Goal: Information Seeking & Learning: Compare options

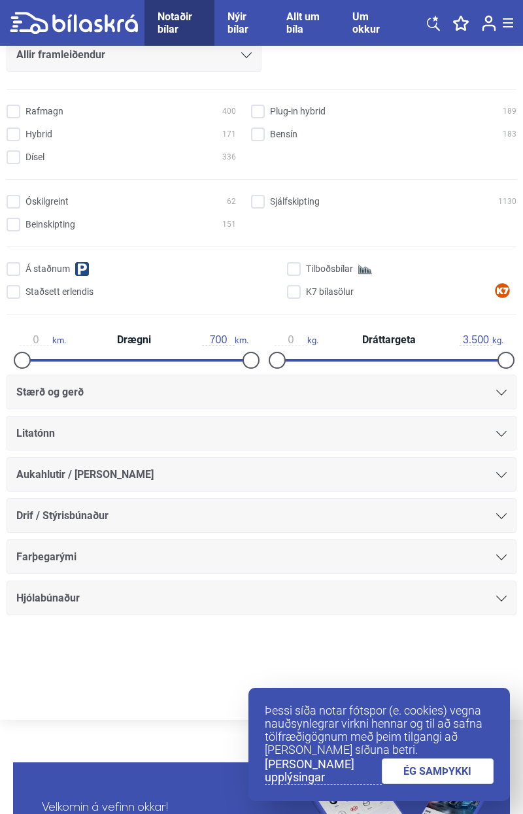
scroll to position [226, 0]
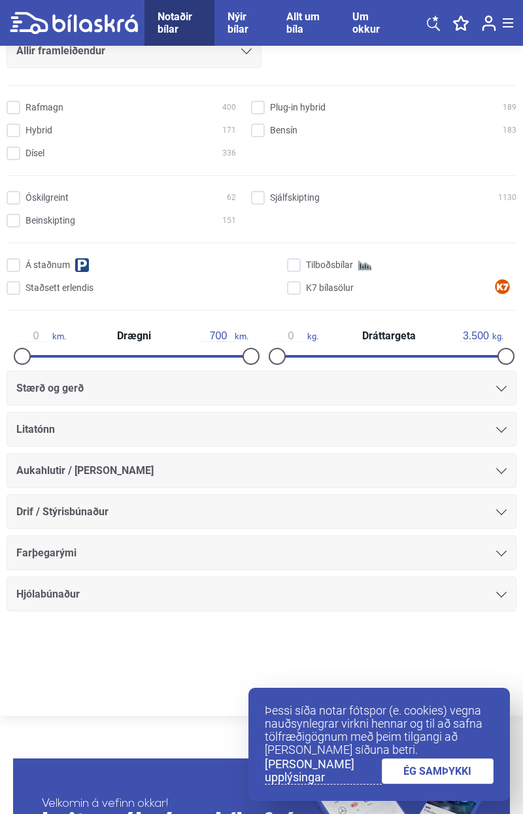
click at [517, 393] on aside "Fólksbíll Smábíl Sportjeppi Skutbíll 7 Sæta Rafbíll Allir framleiðendur [PERSON…" at bounding box center [261, 286] width 523 height 860
click at [504, 387] on icon at bounding box center [502, 389] width 10 height 6
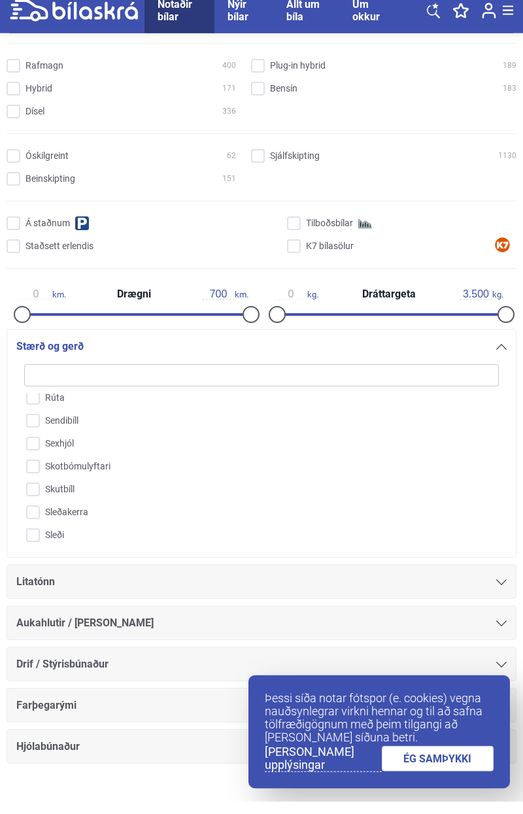
scroll to position [1147, 0]
click at [34, 436] on input "Sendibíll" at bounding box center [253, 438] width 476 height 23
checkbox input "true"
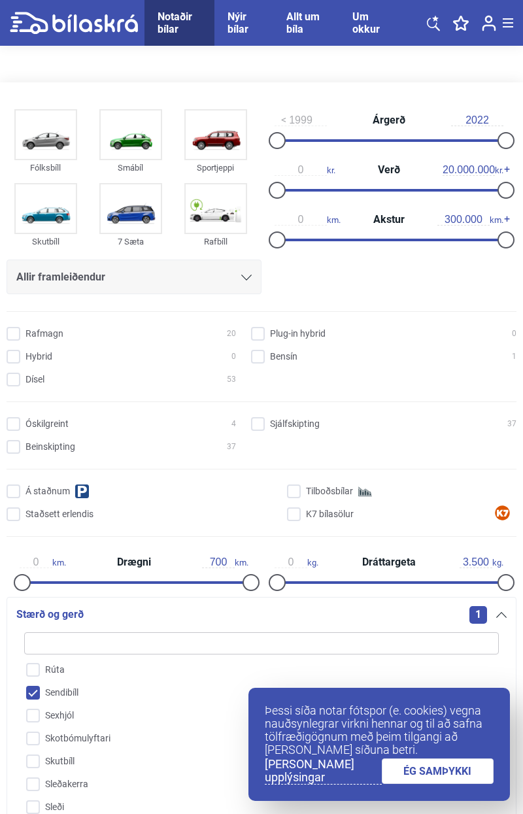
click at [12, 338] on input "Rafmagn 20" at bounding box center [124, 335] width 230 height 14
checkbox input "true"
click at [449, 770] on link "ÉG SAMÞYKKI" at bounding box center [438, 772] width 113 height 26
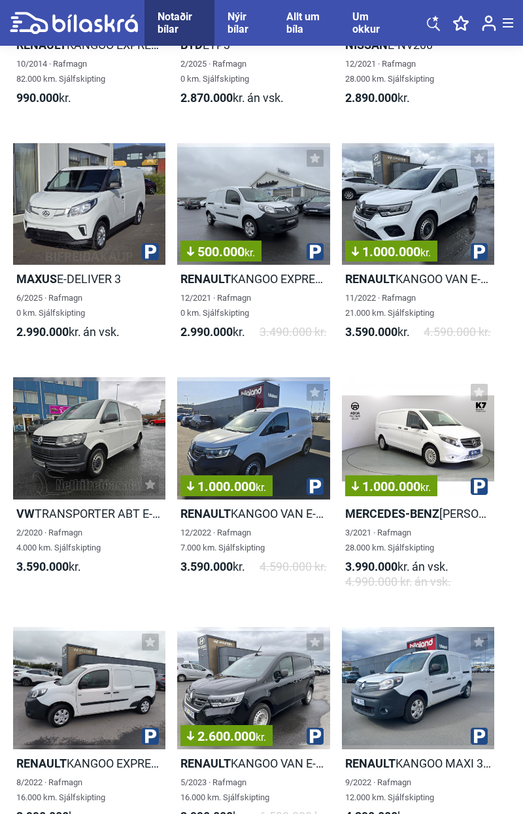
scroll to position [1351, 0]
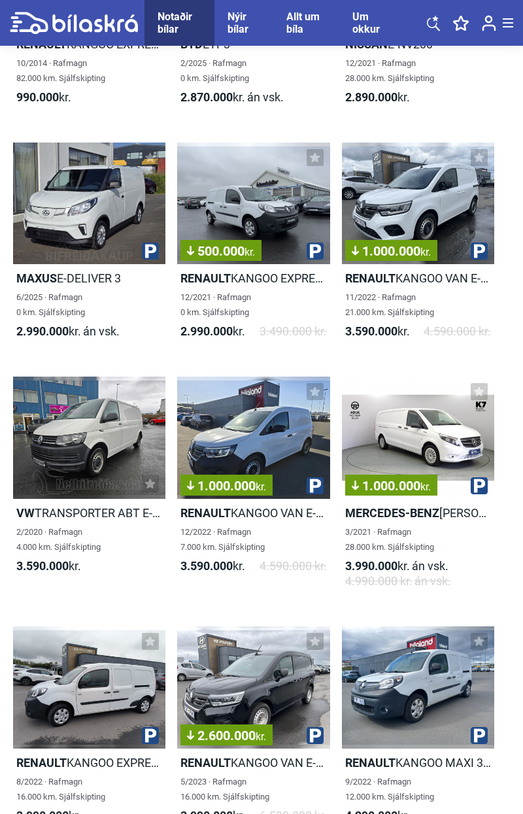
click at [429, 200] on div "1.000.000 kr." at bounding box center [418, 204] width 152 height 122
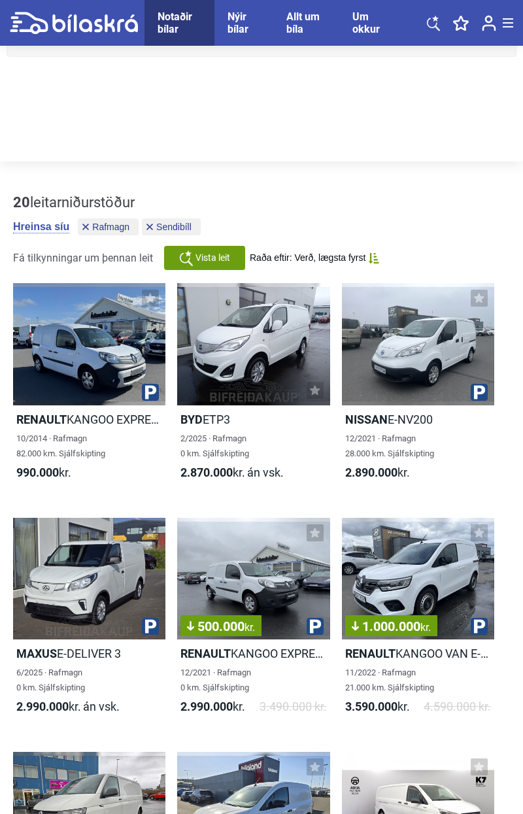
scroll to position [1351, 0]
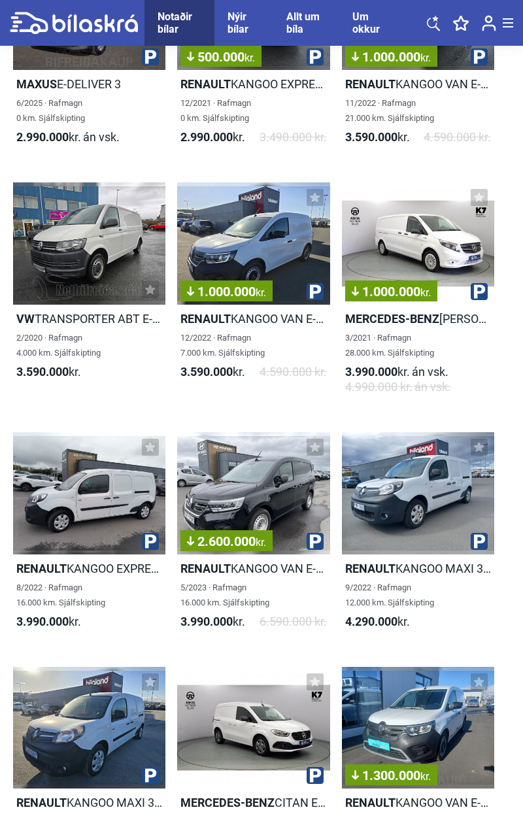
click at [437, 233] on div "1.000.000 kr." at bounding box center [418, 244] width 152 height 122
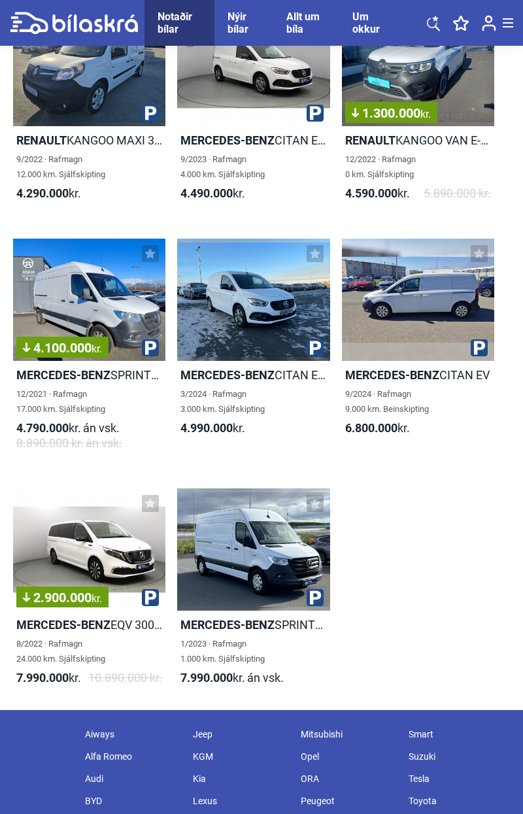
scroll to position [2014, 0]
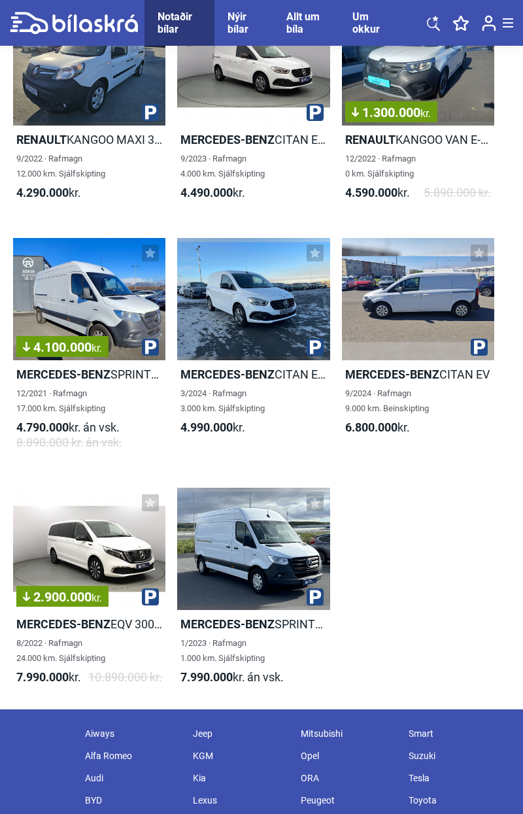
click at [265, 301] on div at bounding box center [253, 299] width 152 height 122
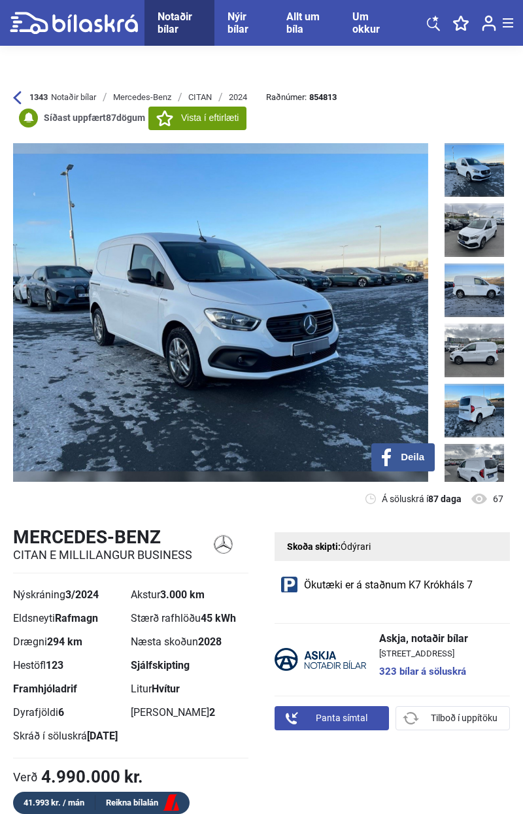
scroll to position [14, 0]
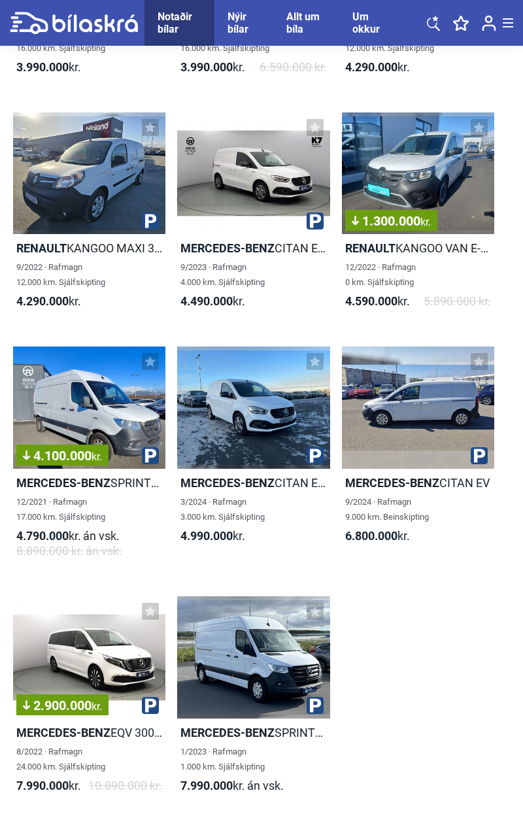
scroll to position [1905, 0]
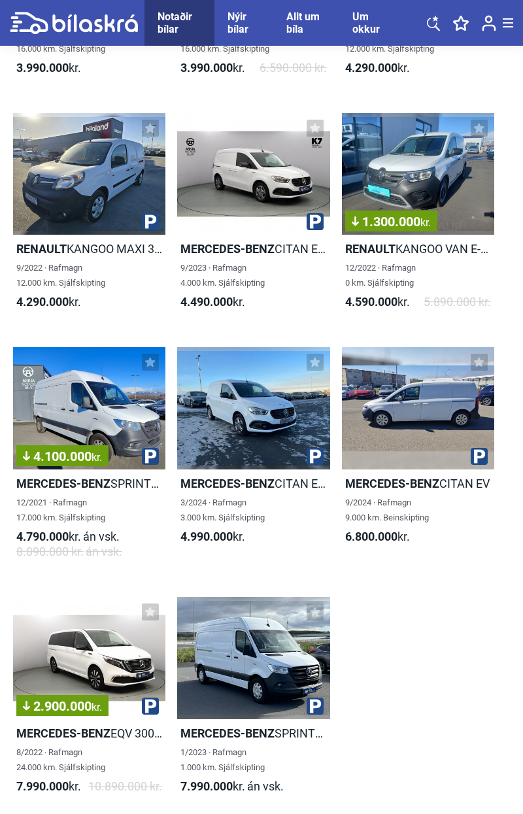
click at [90, 398] on div "4.100.000 kr." at bounding box center [89, 408] width 152 height 122
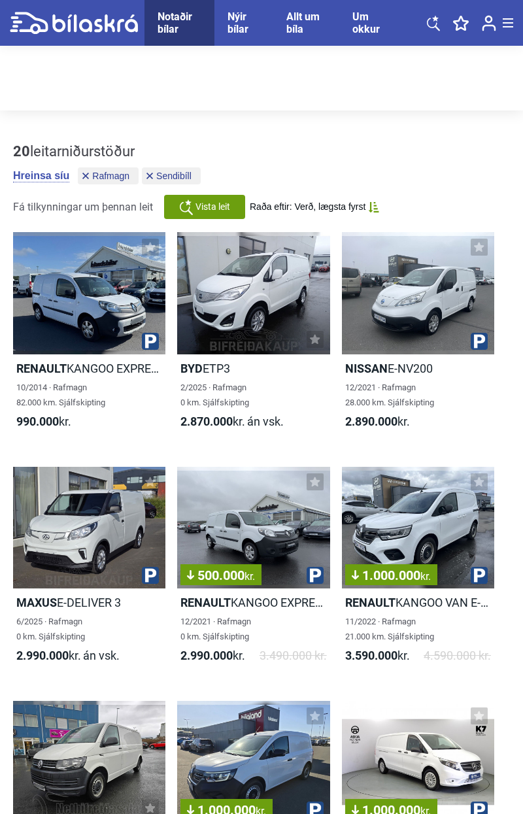
scroll to position [835, 0]
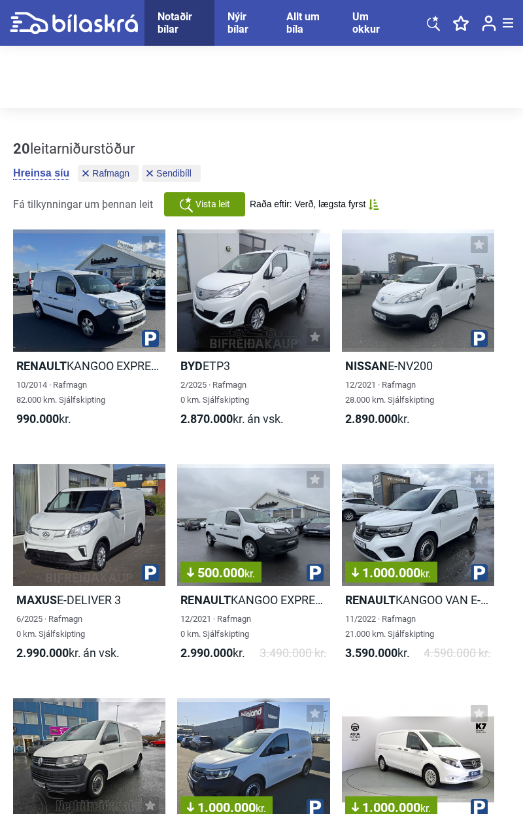
click at [432, 302] on div at bounding box center [418, 291] width 152 height 122
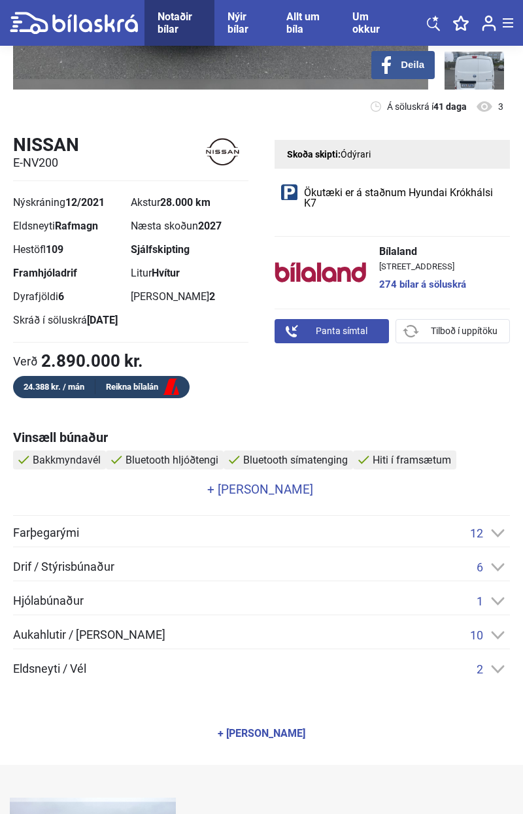
scroll to position [392, 0]
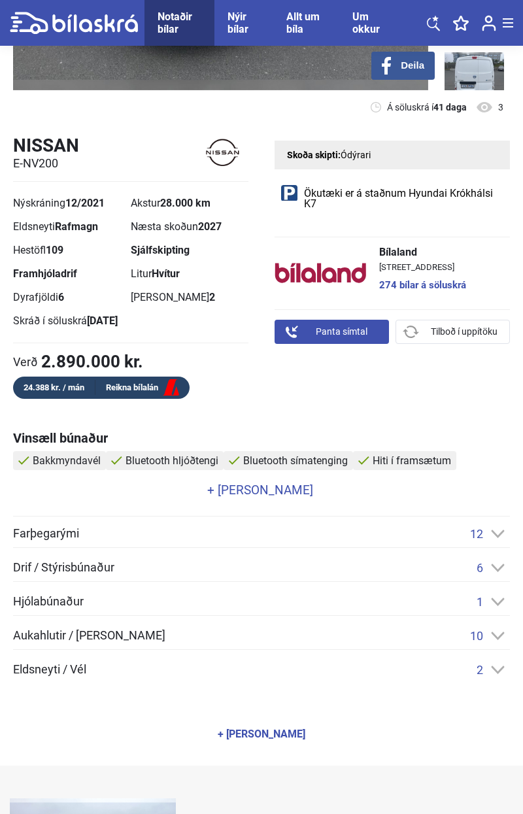
click at [506, 666] on div "2" at bounding box center [493, 670] width 33 height 14
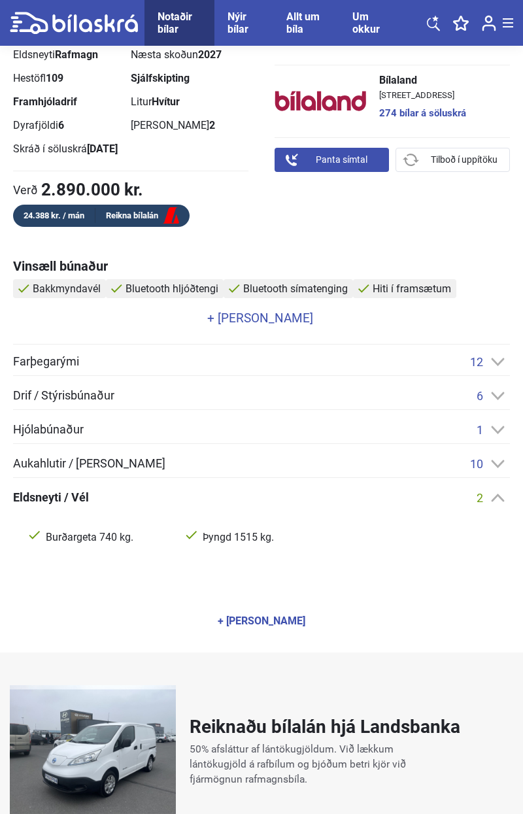
scroll to position [566, 0]
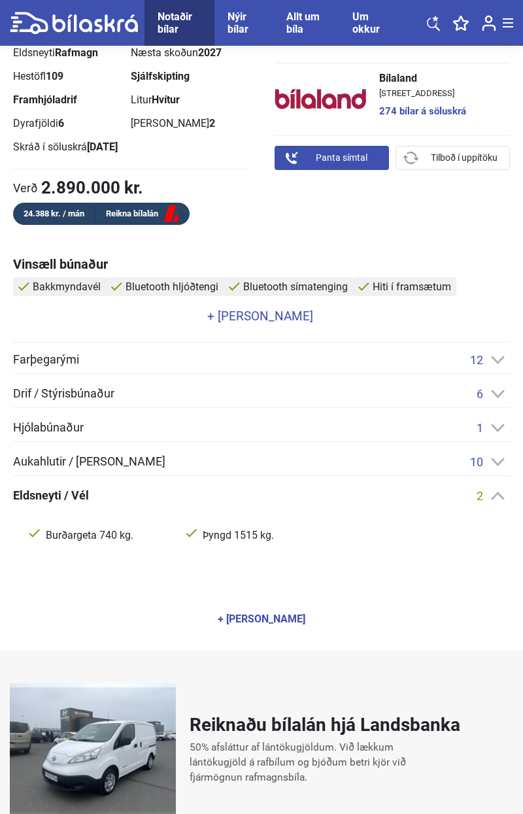
click at [505, 506] on div "Eldsneyti / Vél 2 Burðargeta 740 kg. Þyngd 1515 kg." at bounding box center [261, 525] width 497 height 73
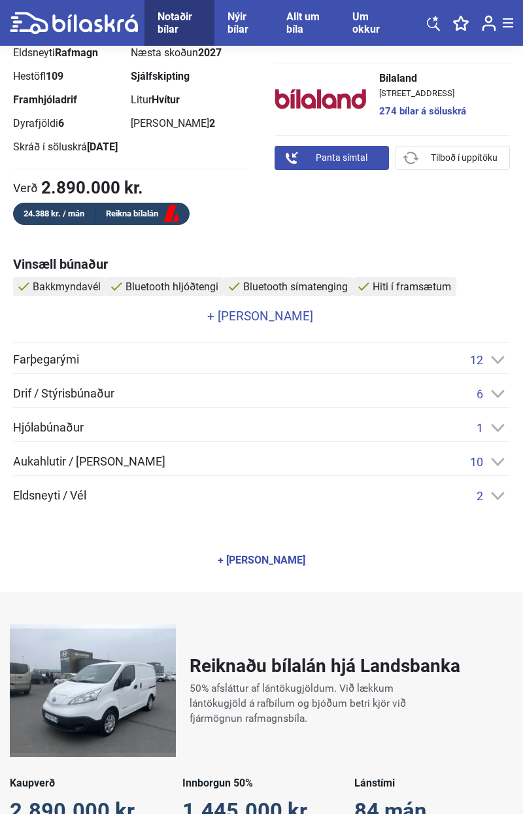
click at [500, 396] on icon at bounding box center [498, 394] width 14 height 9
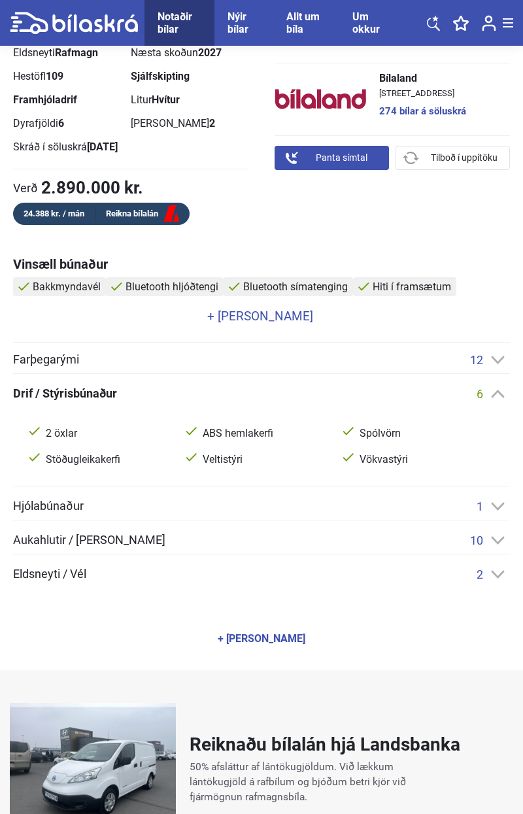
click at [499, 399] on div "6" at bounding box center [493, 394] width 33 height 14
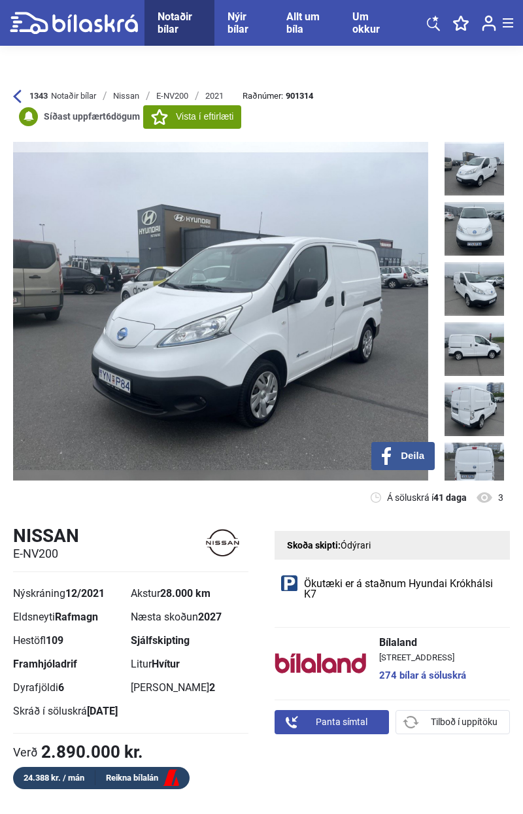
scroll to position [0, 0]
